Goal: Navigation & Orientation: Find specific page/section

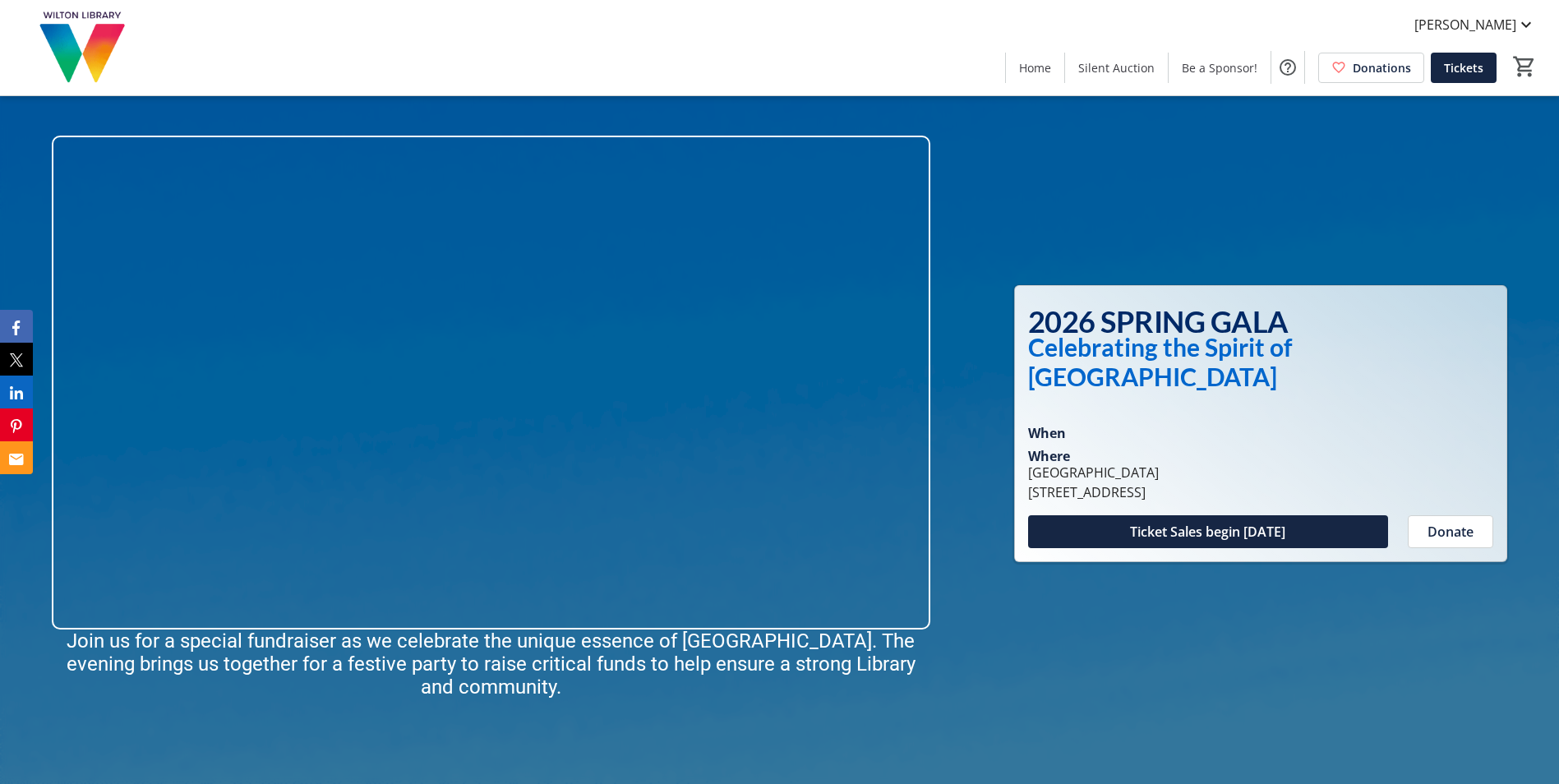
click at [1106, 185] on div at bounding box center [779, 392] width 1559 height 784
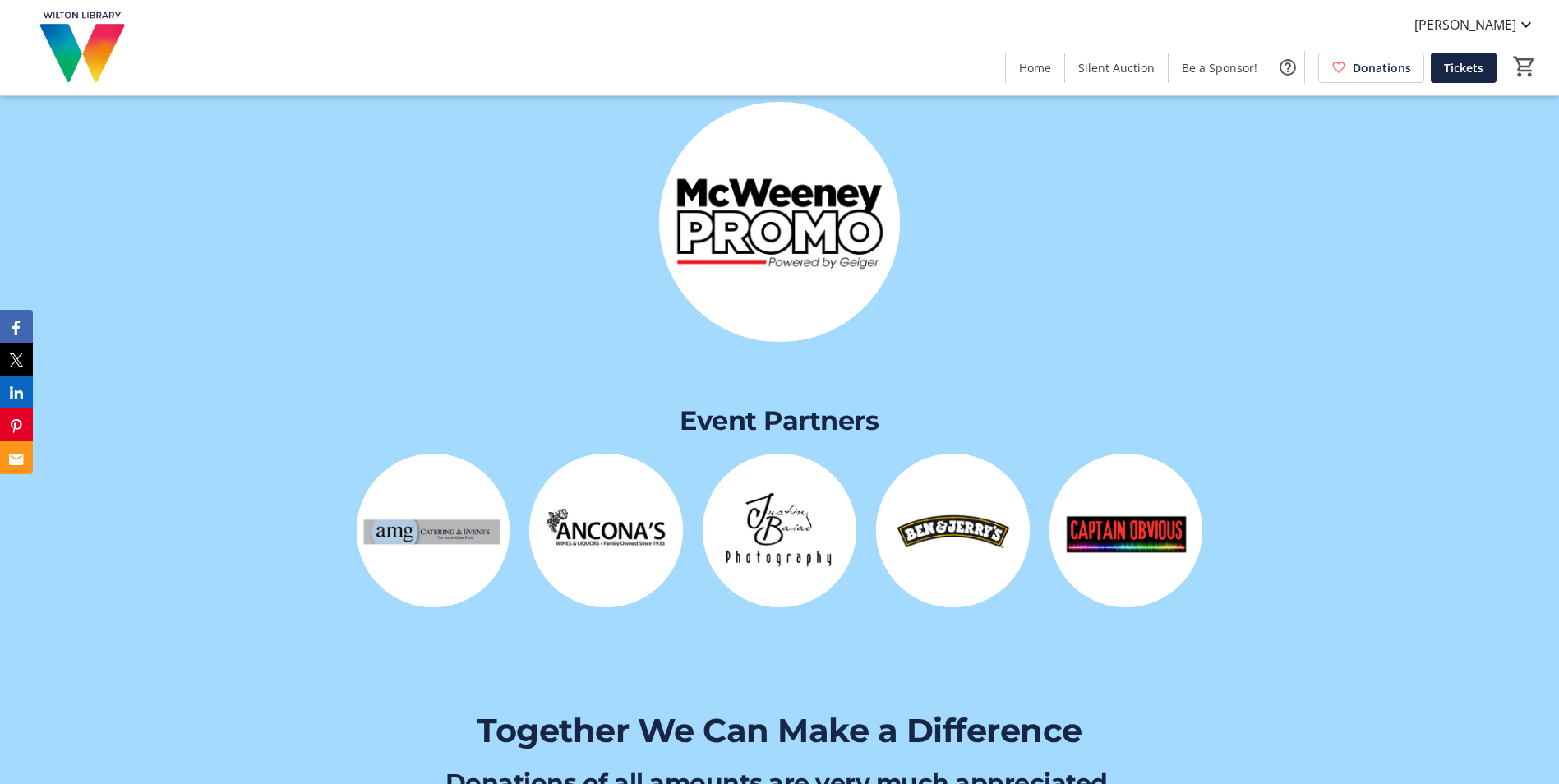
scroll to position [3616, 0]
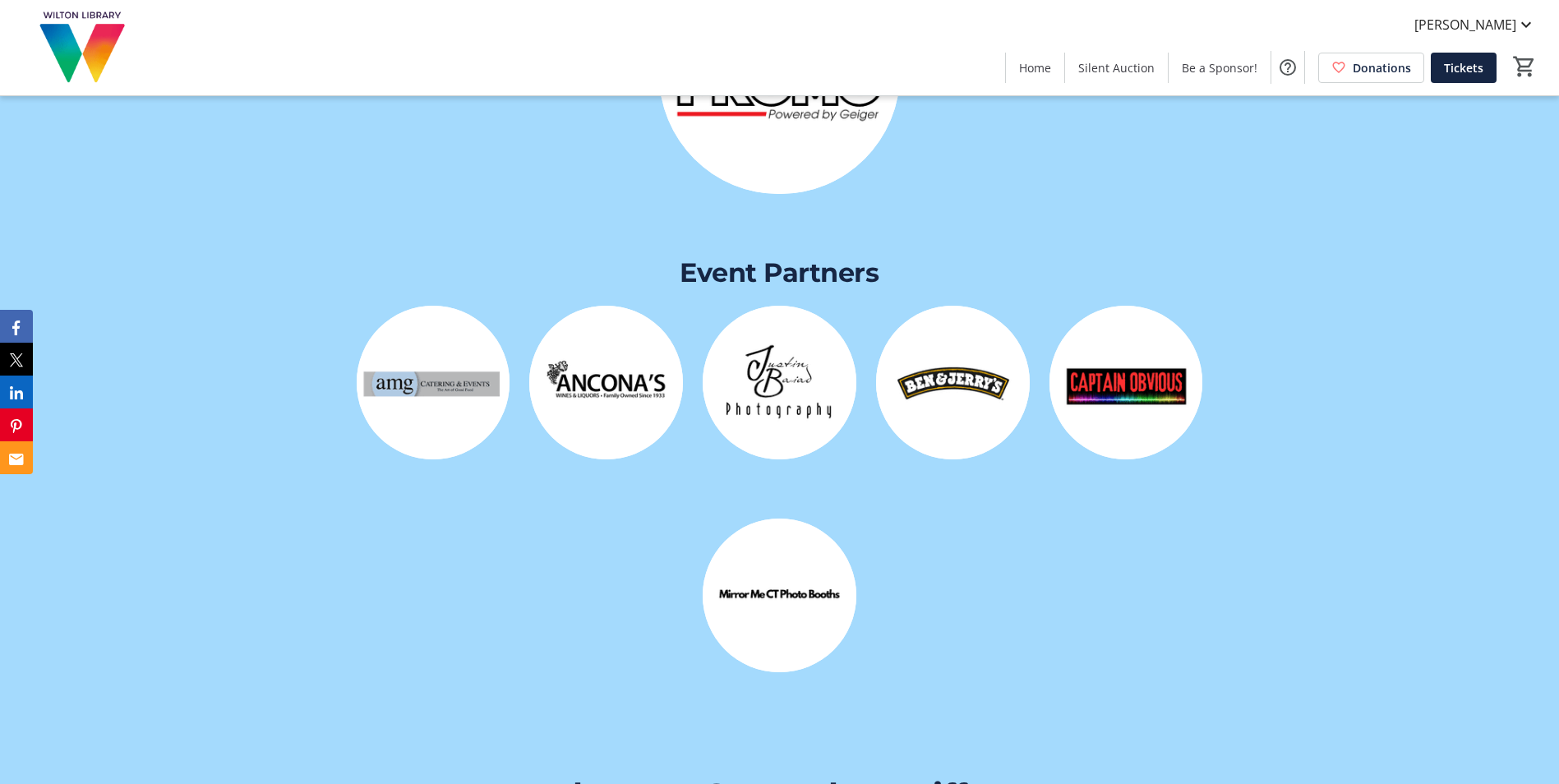
scroll to position [3698, 0]
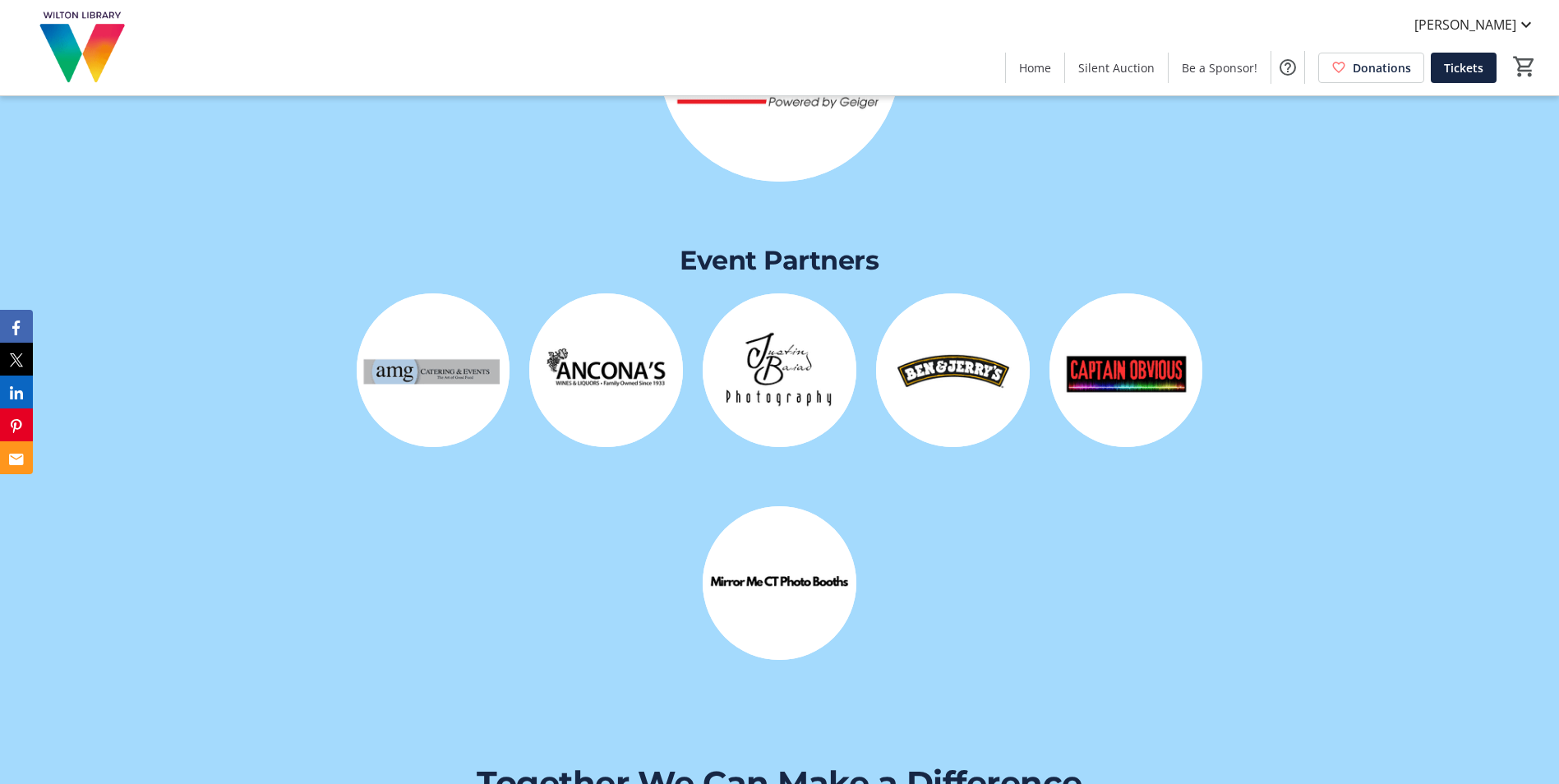
scroll to position [3698, 0]
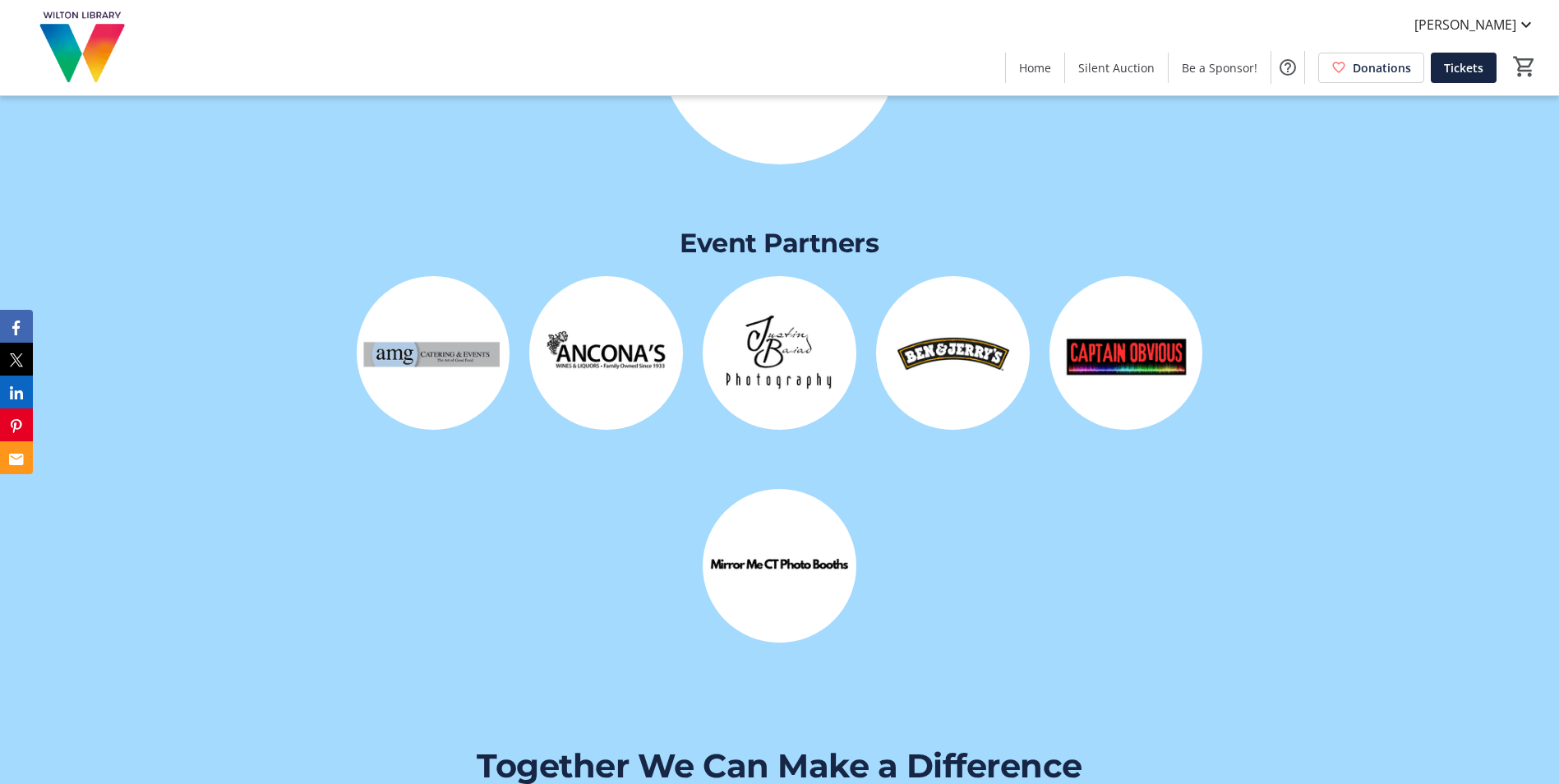
click at [801, 567] on img at bounding box center [780, 566] width 154 height 154
